Goal: Book appointment/travel/reservation

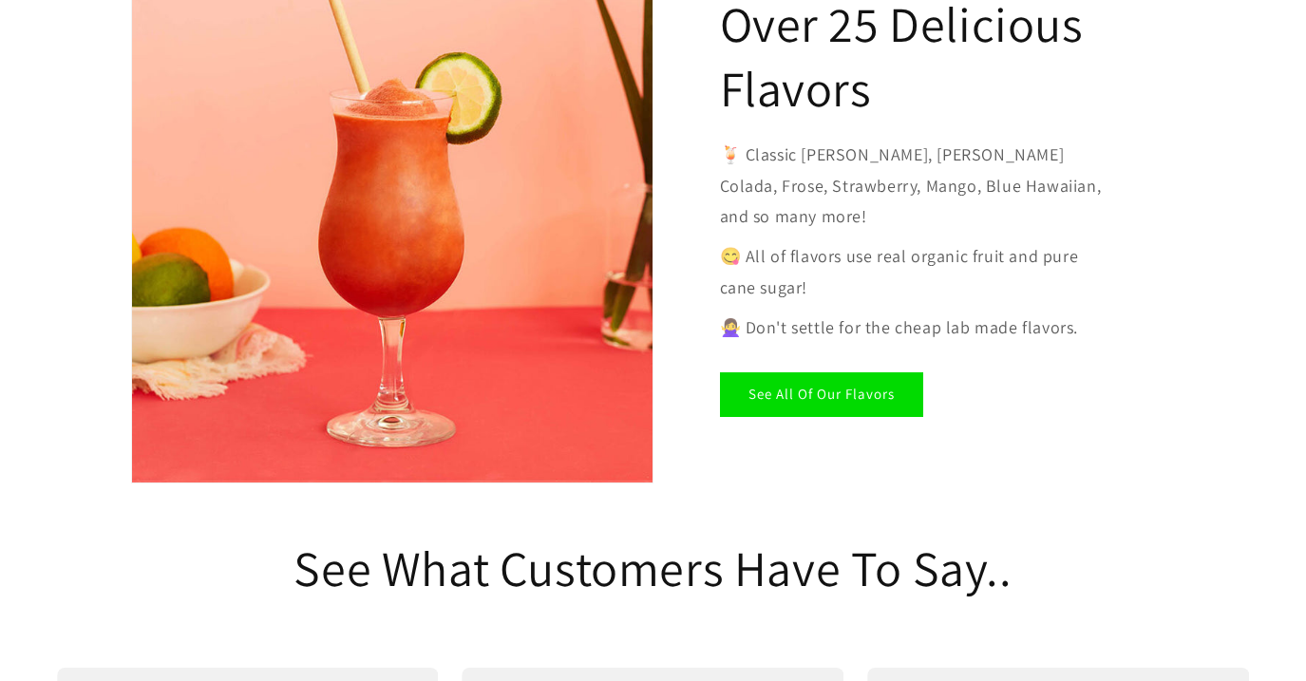
scroll to position [3046, 0]
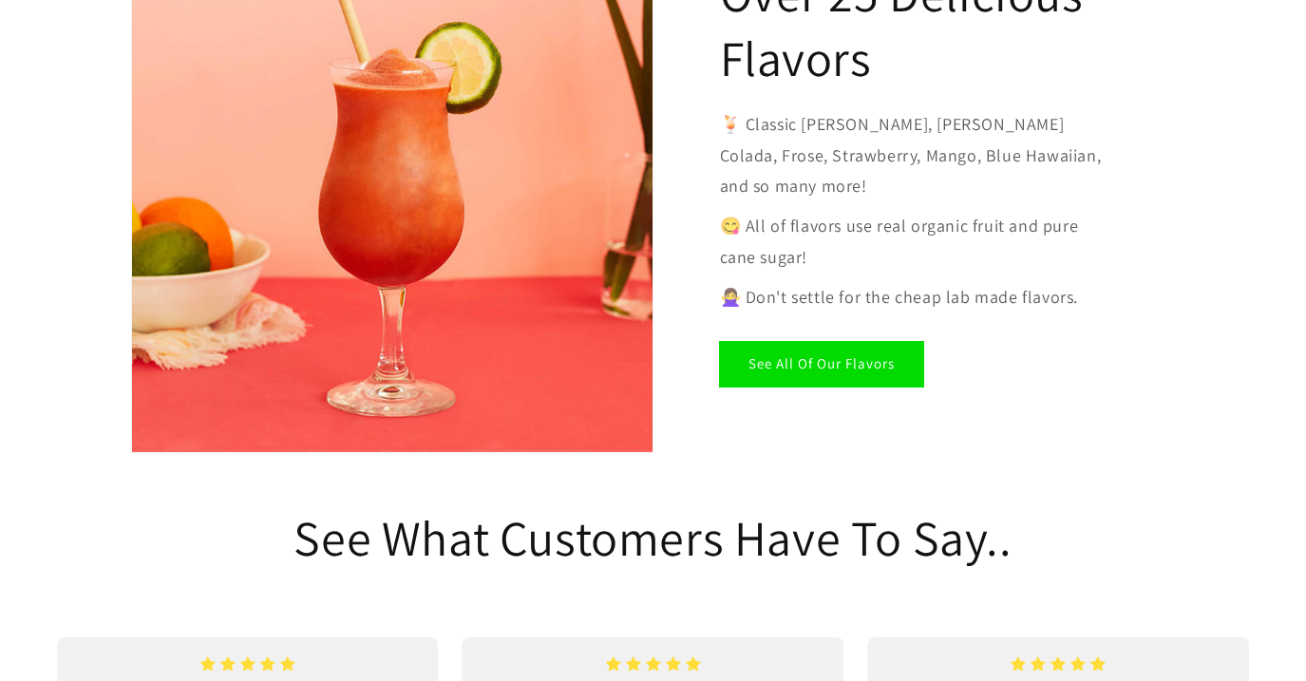
click at [846, 342] on link "See All Of Our Flavors" at bounding box center [821, 364] width 203 height 45
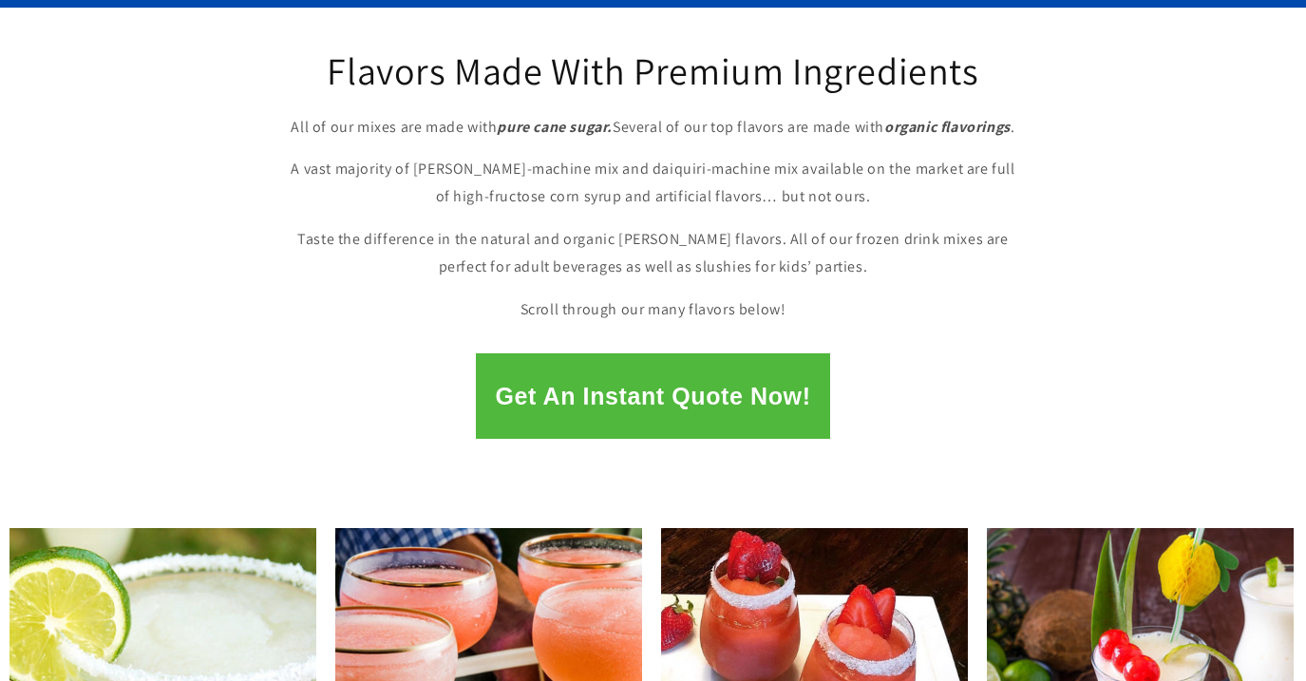
scroll to position [220, 0]
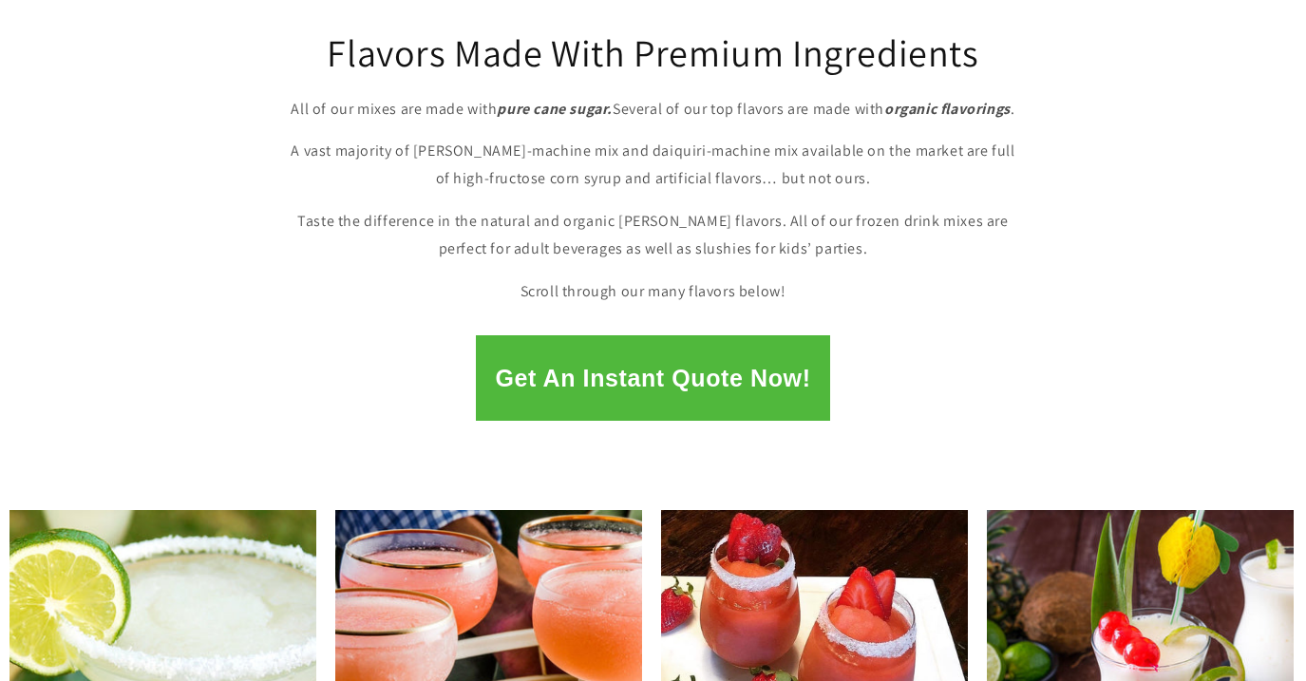
click at [677, 381] on button "Get An Instant Quote Now!" at bounding box center [652, 377] width 353 height 85
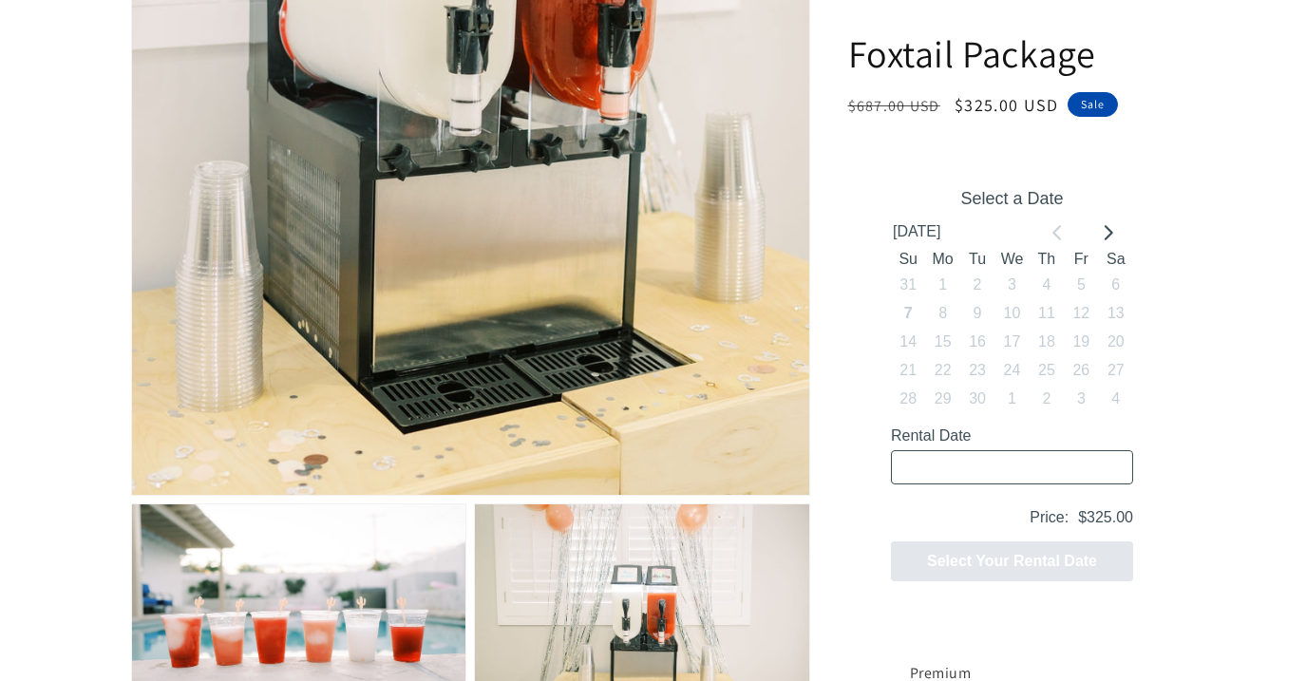
scroll to position [819, 0]
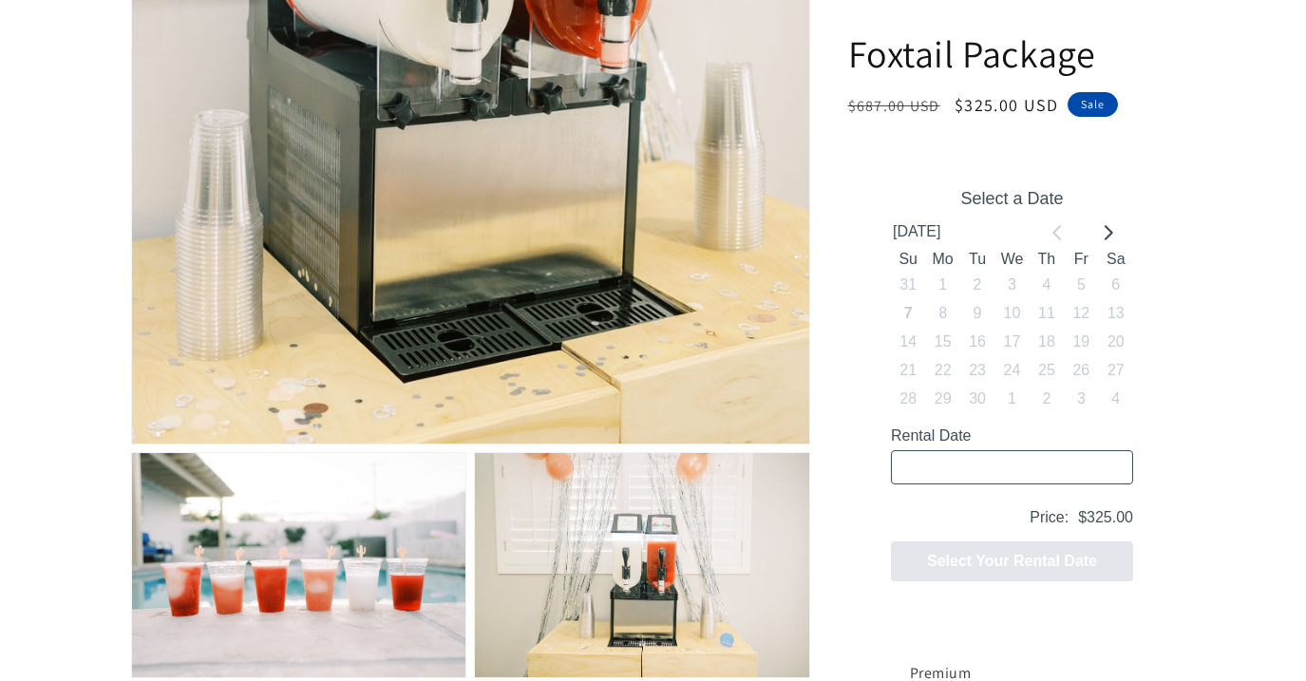
click at [1055, 457] on input "Rental Date" at bounding box center [1011, 467] width 242 height 34
click at [1047, 474] on input "Rental Date" at bounding box center [1011, 467] width 242 height 34
click at [1095, 229] on button "Go to next month" at bounding box center [1106, 232] width 28 height 28
click at [1100, 227] on icon "Go to next month" at bounding box center [1106, 232] width 15 height 15
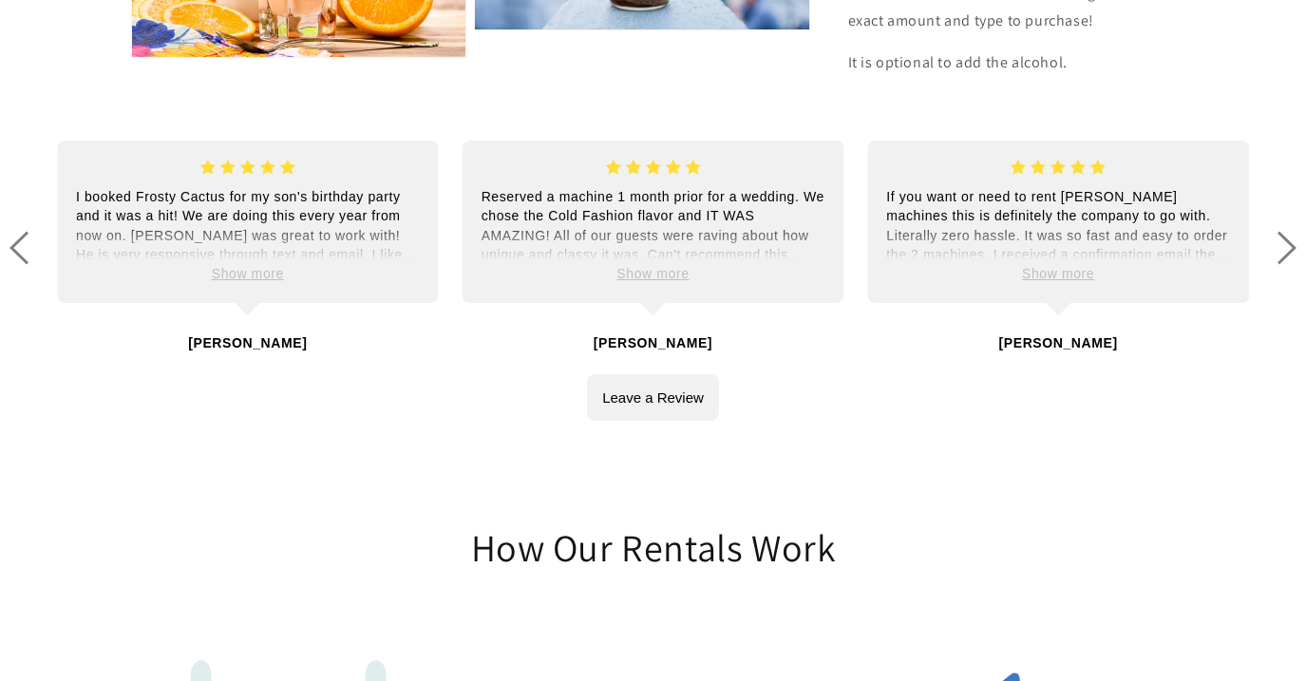
scroll to position [4989, 0]
